Goal: Find specific page/section: Find specific page/section

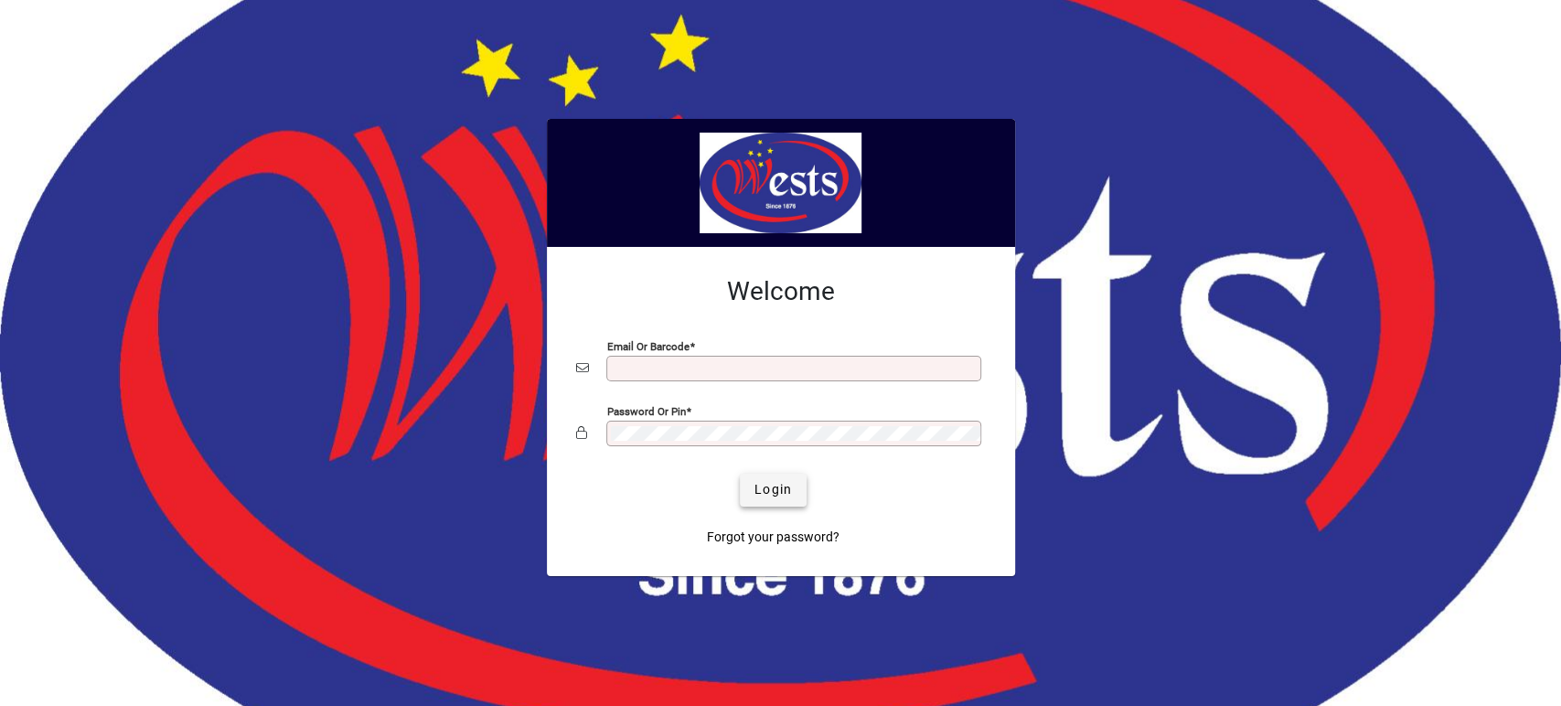
type input "**********"
click at [768, 488] on span "Login" at bounding box center [772, 489] width 37 height 19
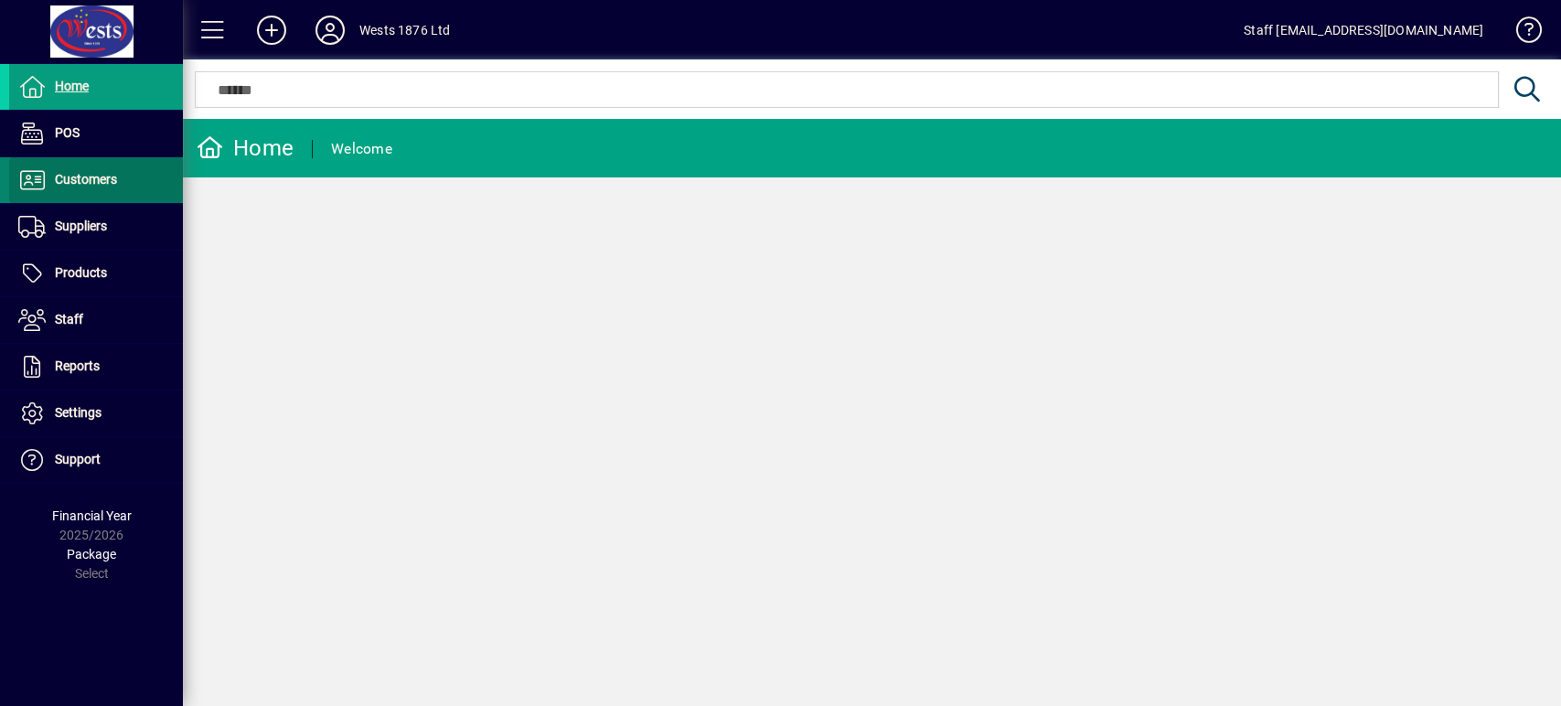
click at [162, 181] on span at bounding box center [96, 180] width 174 height 44
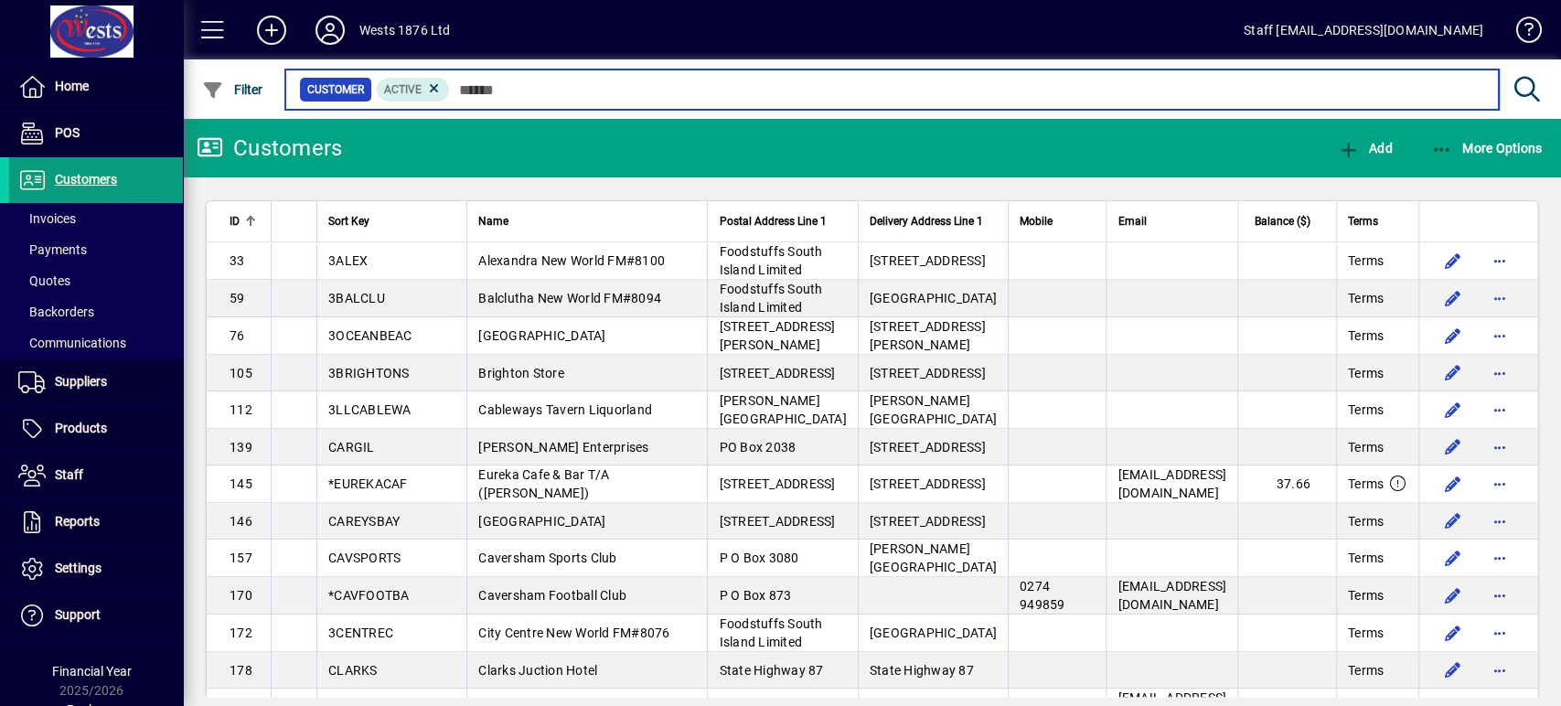
click at [455, 86] on input "text" at bounding box center [967, 90] width 1034 height 26
